Goal: Task Accomplishment & Management: Manage account settings

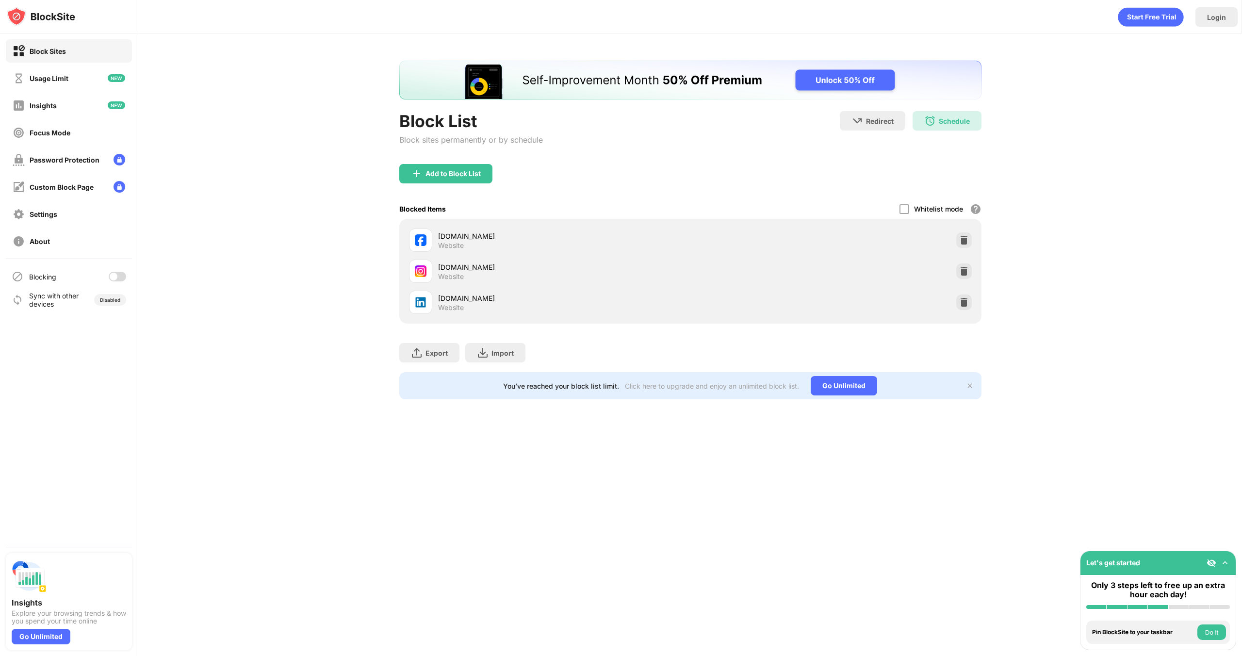
drag, startPoint x: 120, startPoint y: 275, endPoint x: 647, endPoint y: 238, distance: 528.0
click at [120, 275] on div at bounding box center [117, 277] width 17 height 10
click at [116, 275] on div at bounding box center [114, 277] width 8 height 8
click at [113, 276] on div at bounding box center [117, 277] width 17 height 10
click at [356, 315] on div "Block List Block sites permanently or by schedule Redirect Choose a site to be …" at bounding box center [689, 229] width 1103 height 393
